Goal: Check status

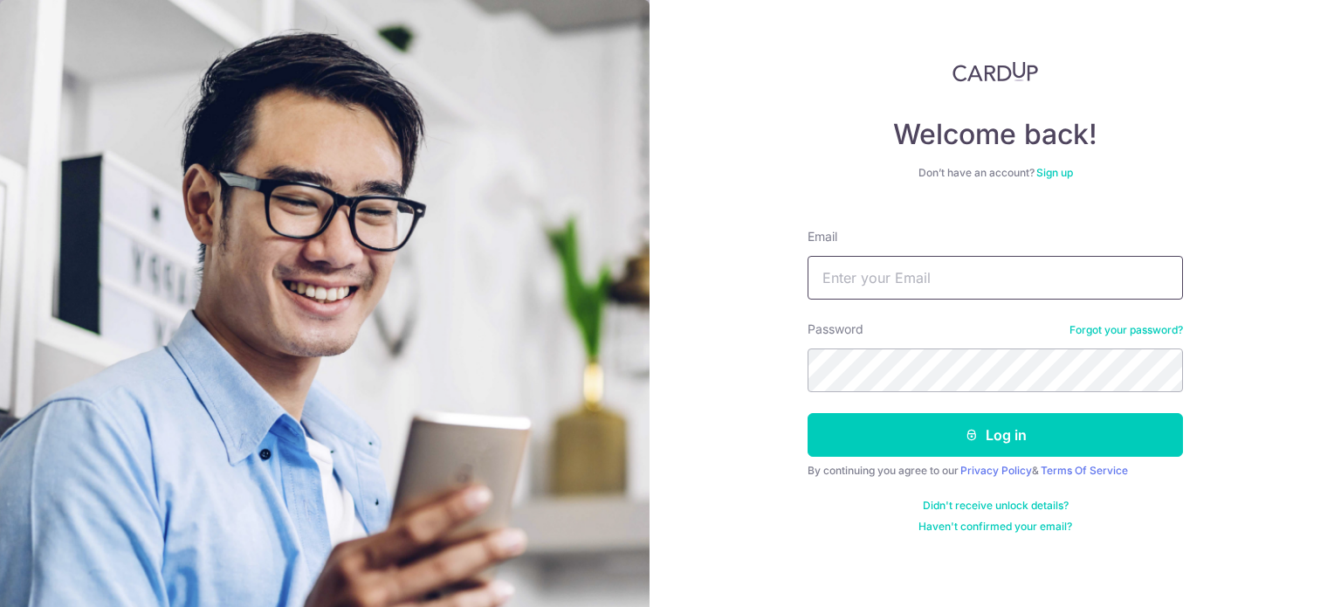
type input "[PERSON_NAME][EMAIL_ADDRESS][DOMAIN_NAME]"
click at [772, 401] on div "Welcome back! Don’t have an account? Sign up Email [PERSON_NAME][EMAIL_ADDRESS]…" at bounding box center [995, 303] width 691 height 607
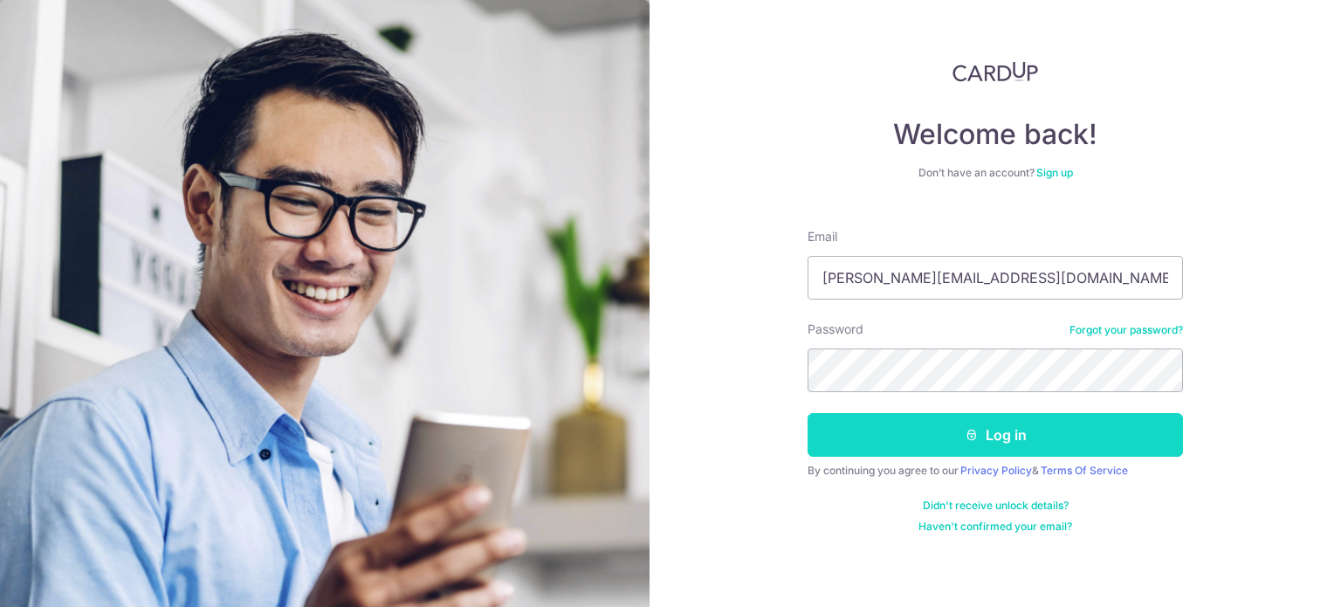
click at [922, 436] on button "Log in" at bounding box center [995, 435] width 375 height 44
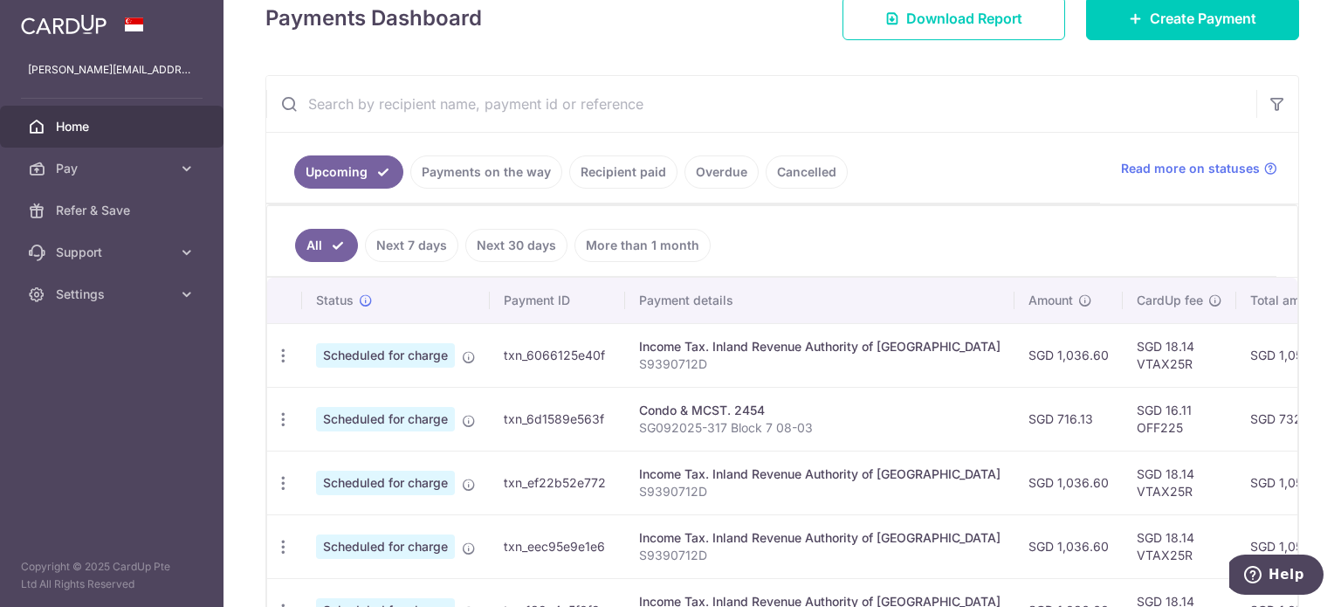
click at [377, 240] on link "Next 7 days" at bounding box center [411, 245] width 93 height 33
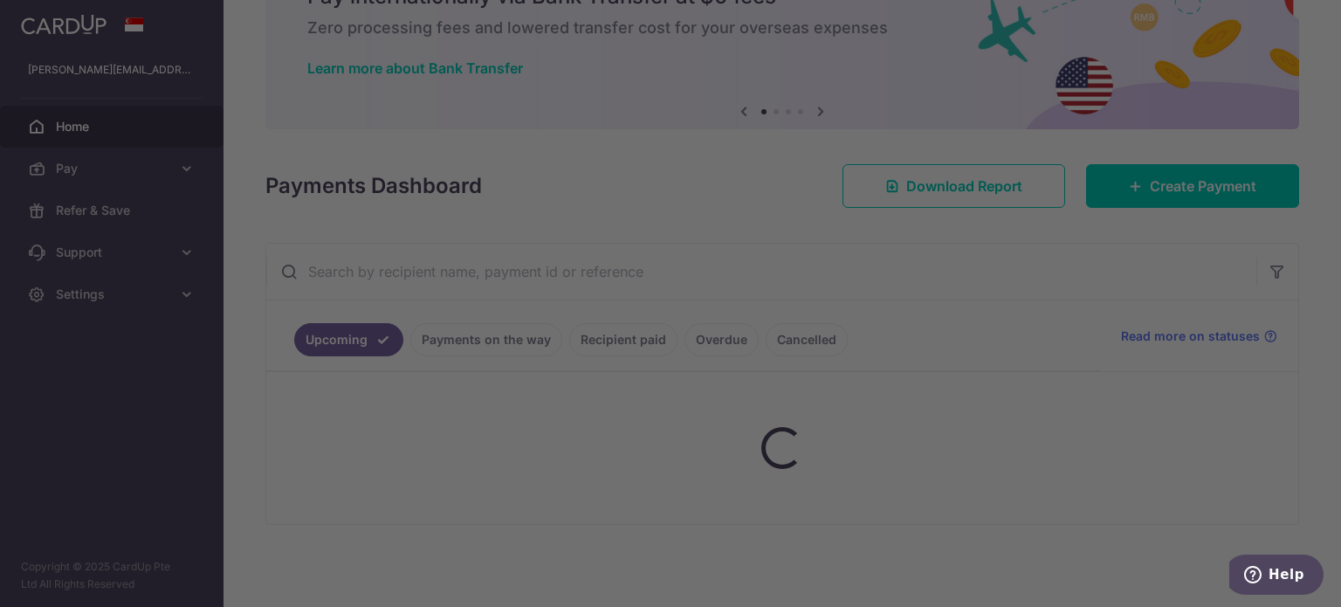
scroll to position [243, 0]
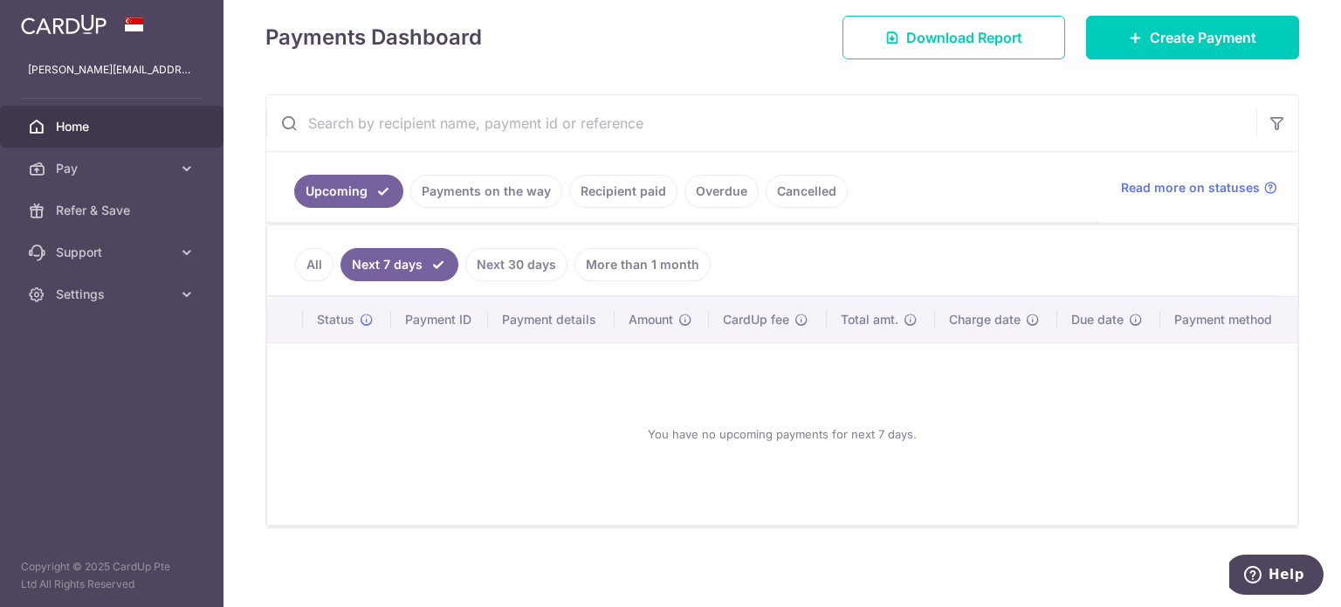
click at [525, 262] on link "Next 30 days" at bounding box center [516, 264] width 102 height 33
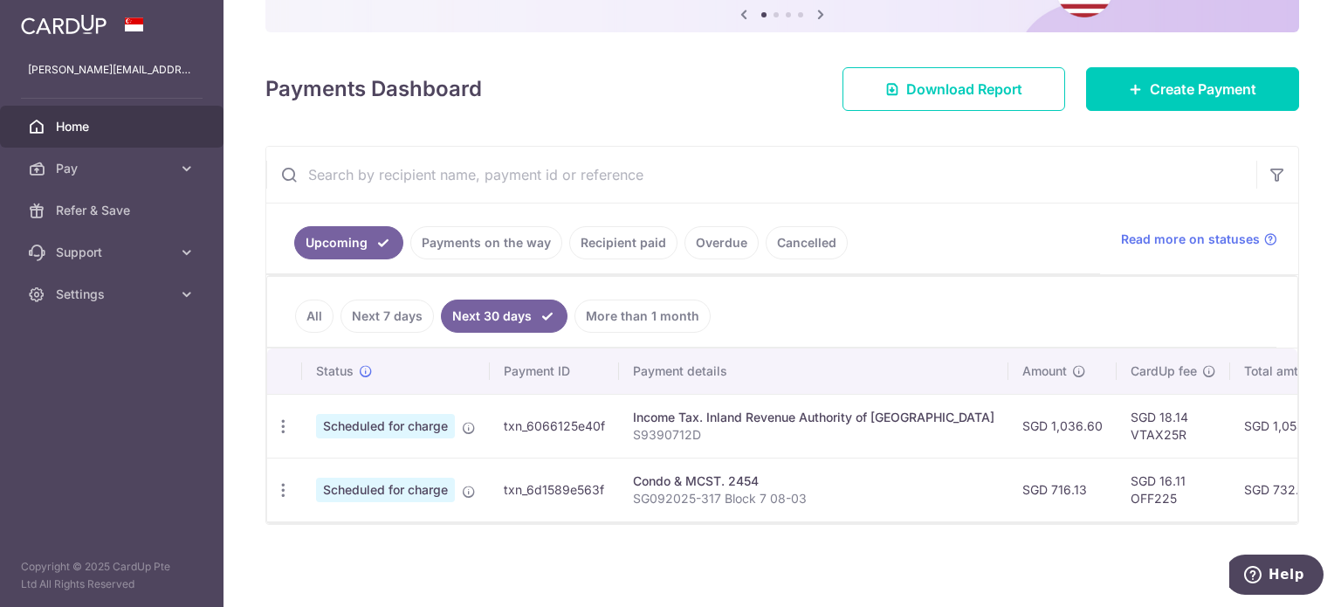
click at [471, 226] on link "Payments on the way" at bounding box center [486, 242] width 152 height 33
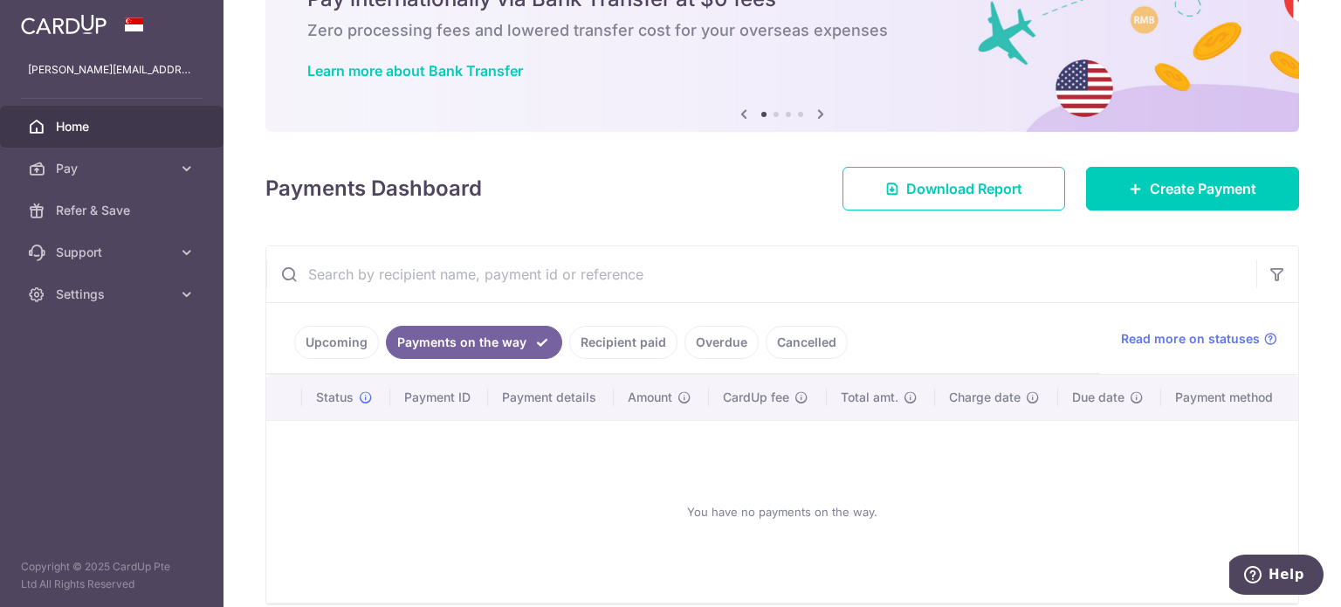
scroll to position [169, 0]
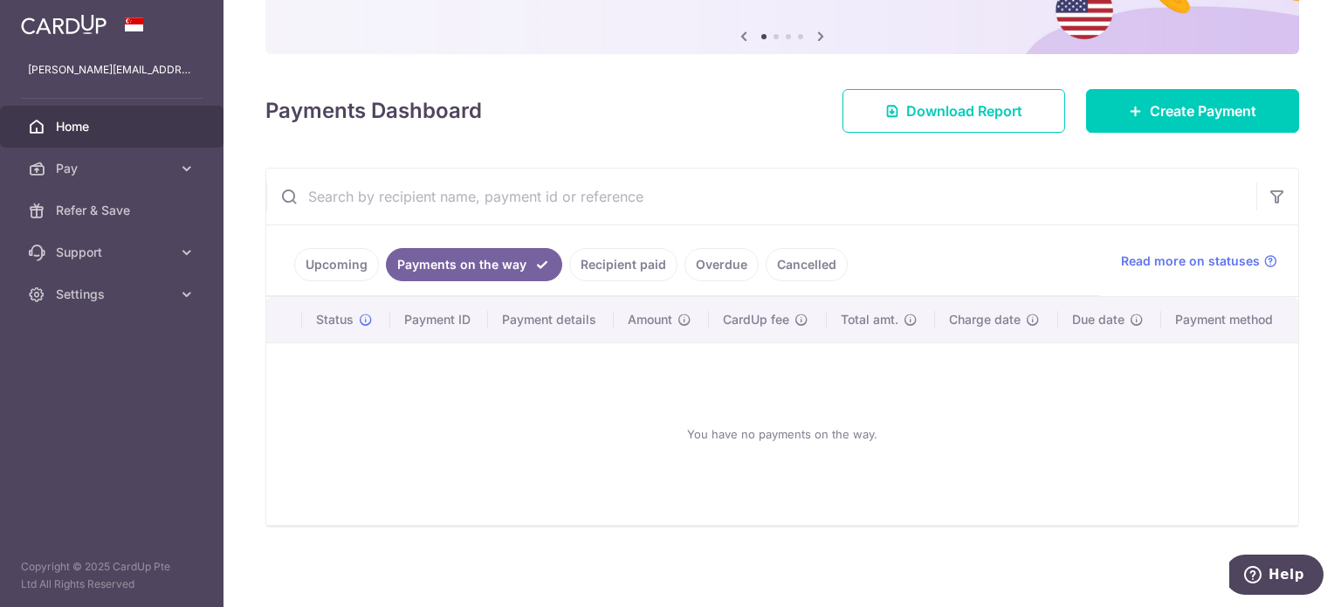
click at [626, 278] on link "Recipient paid" at bounding box center [623, 264] width 108 height 33
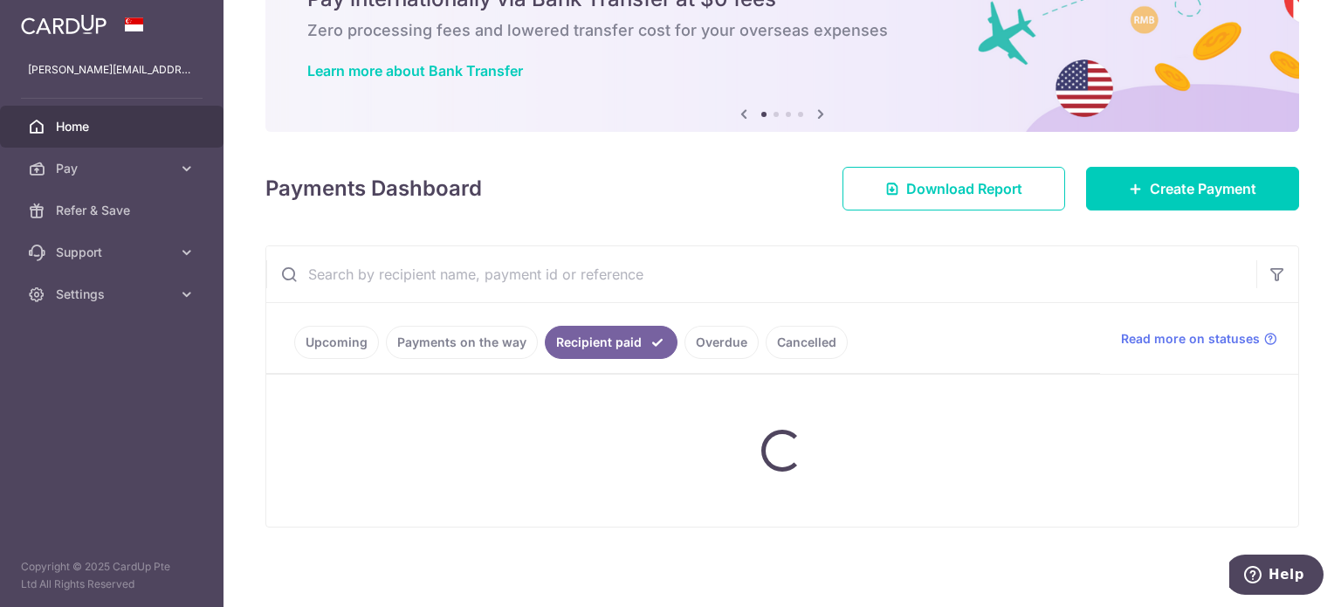
scroll to position [262, 0]
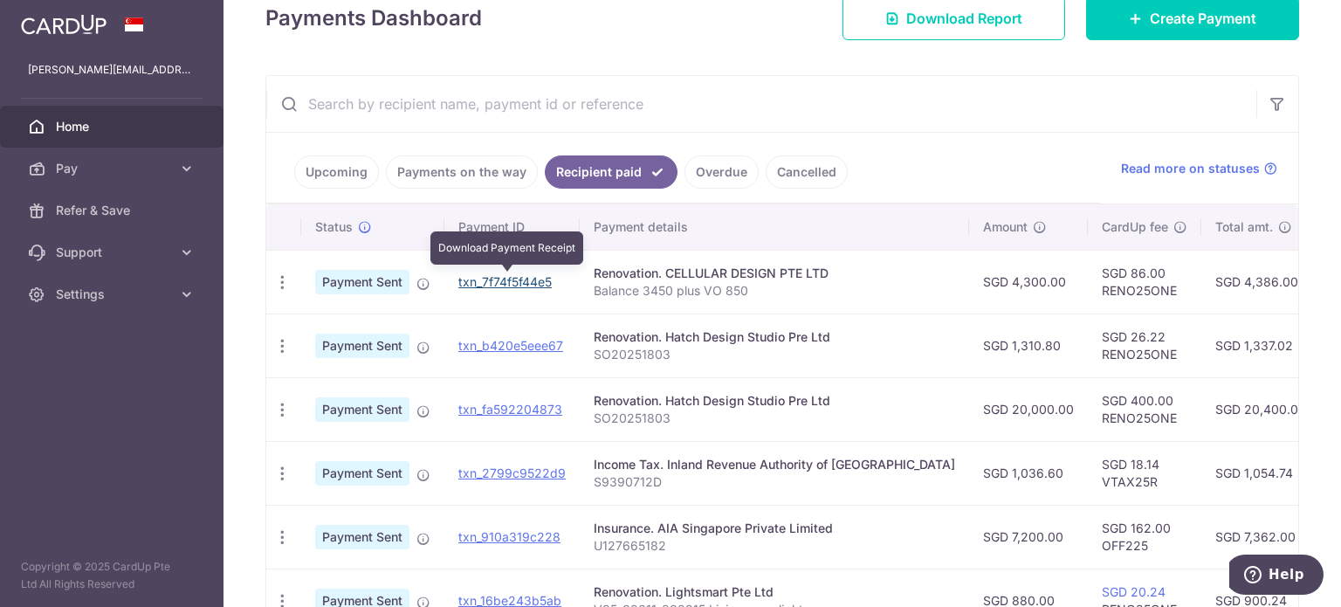
click at [493, 281] on link "txn_7f74f5f44e5" at bounding box center [504, 281] width 93 height 15
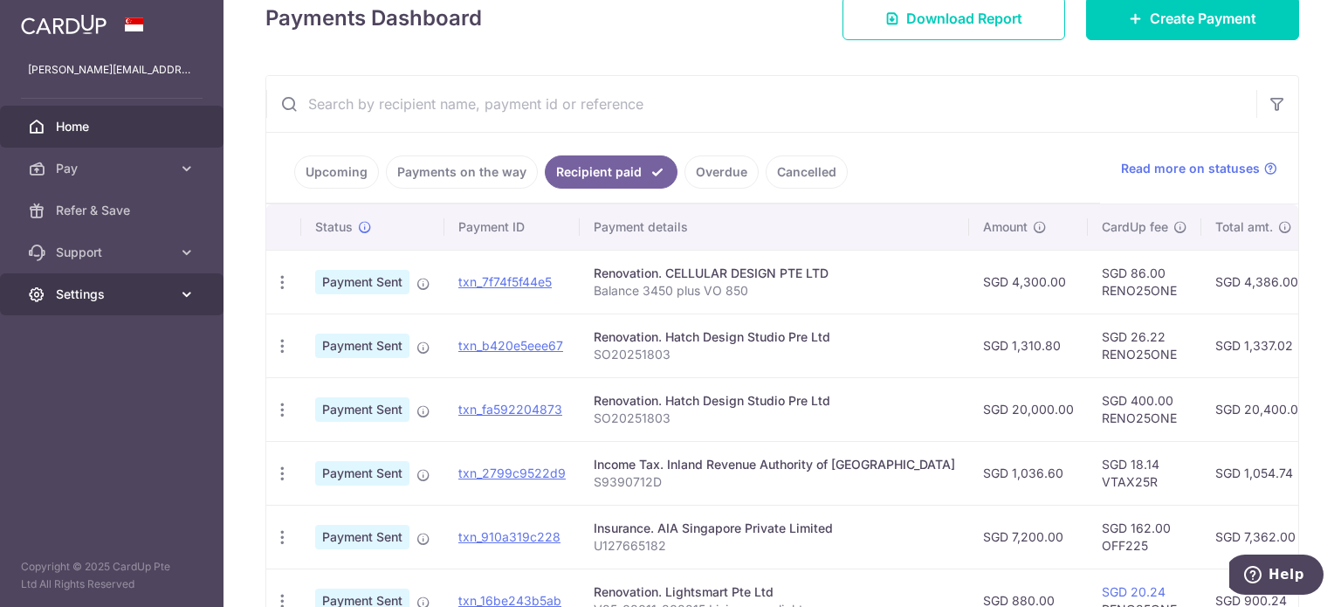
click at [124, 301] on span "Settings" at bounding box center [113, 293] width 115 height 17
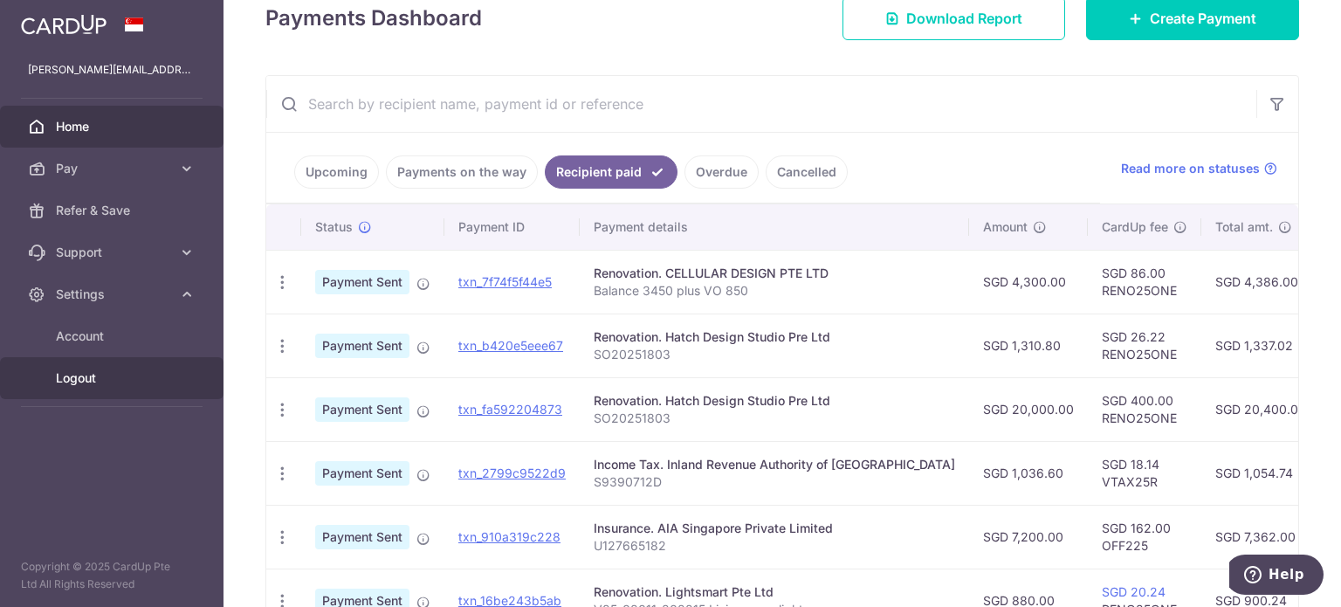
click at [98, 380] on span "Logout" at bounding box center [113, 377] width 115 height 17
